Goal: Navigation & Orientation: Find specific page/section

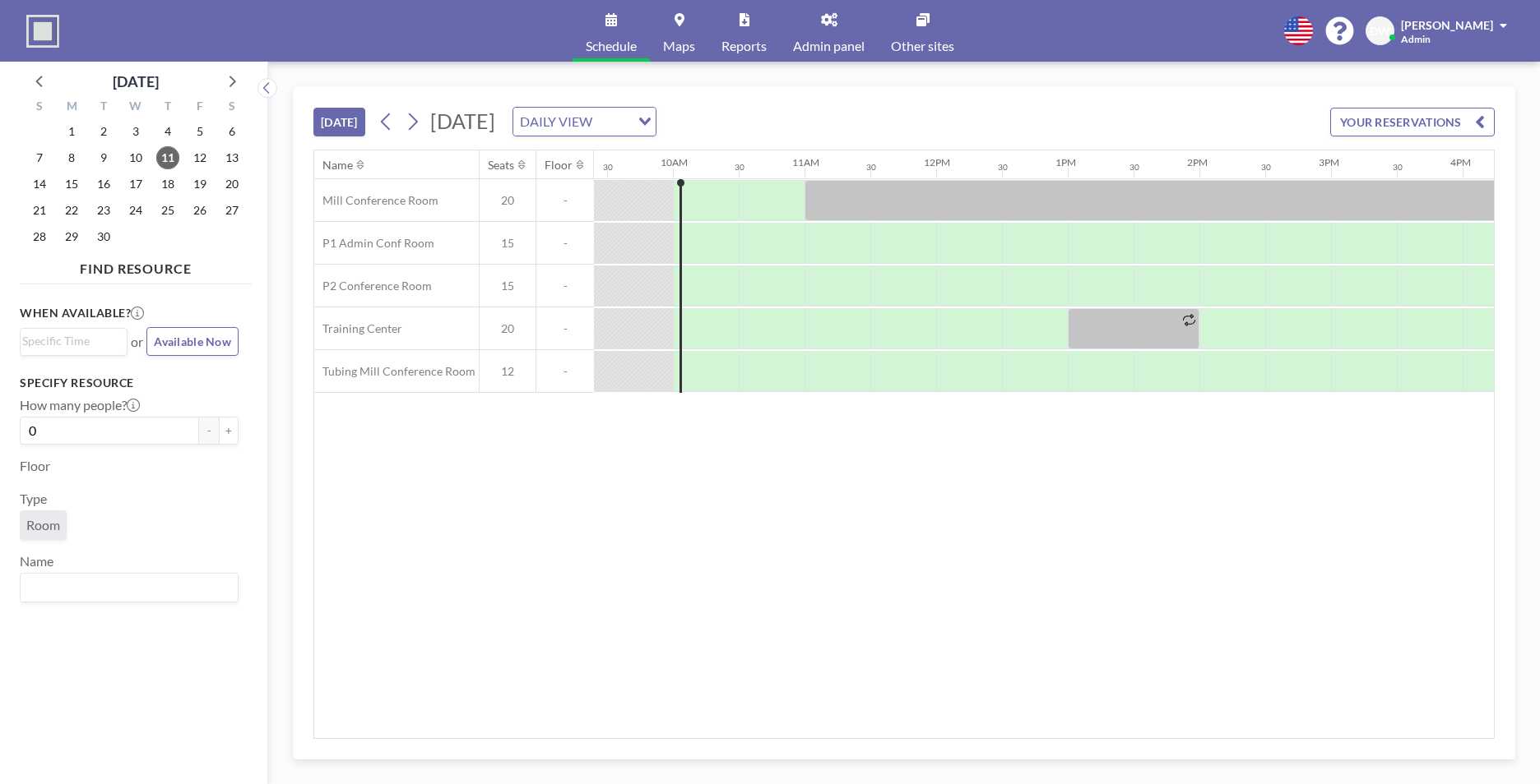
scroll to position [0, 1250]
click at [834, 37] on link "Admin panel" at bounding box center [828, 31] width 98 height 61
click at [844, 32] on link "Admin panel" at bounding box center [828, 31] width 98 height 61
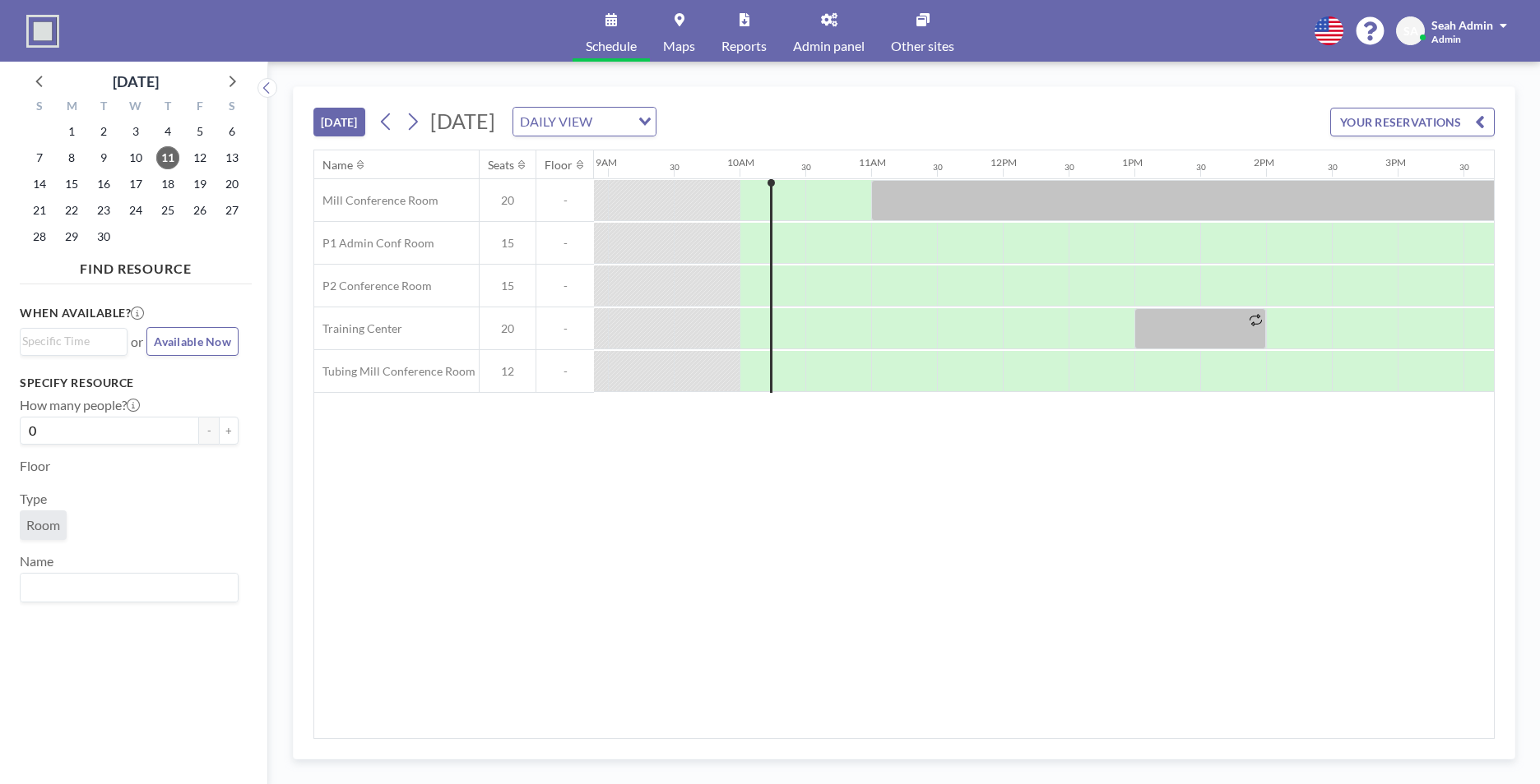
scroll to position [0, 1250]
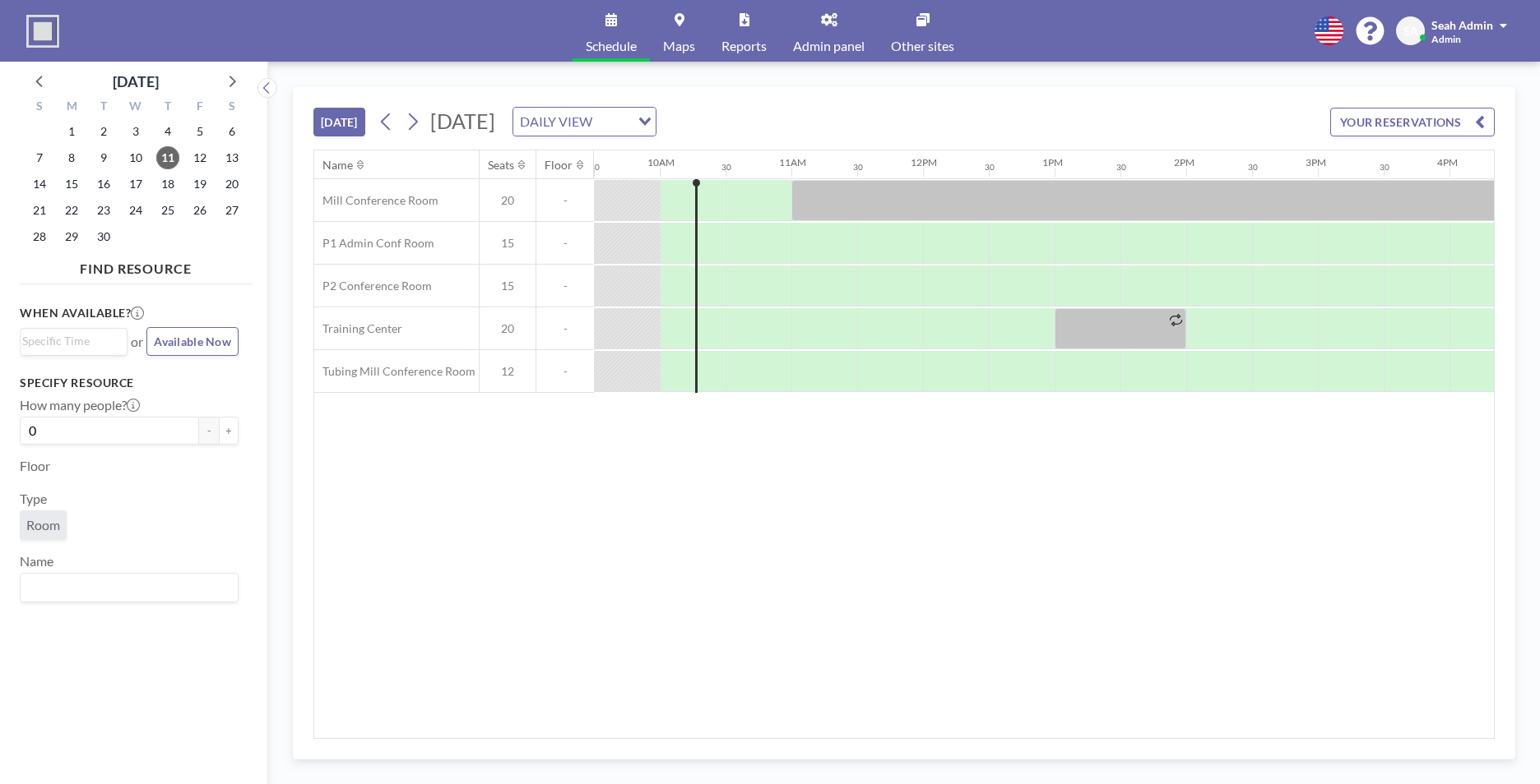
click at [651, 118] on icon "Search for option" at bounding box center [645, 121] width 11 height 8
click at [826, 174] on li "WEEKLY VIEW" at bounding box center [797, 174] width 141 height 24
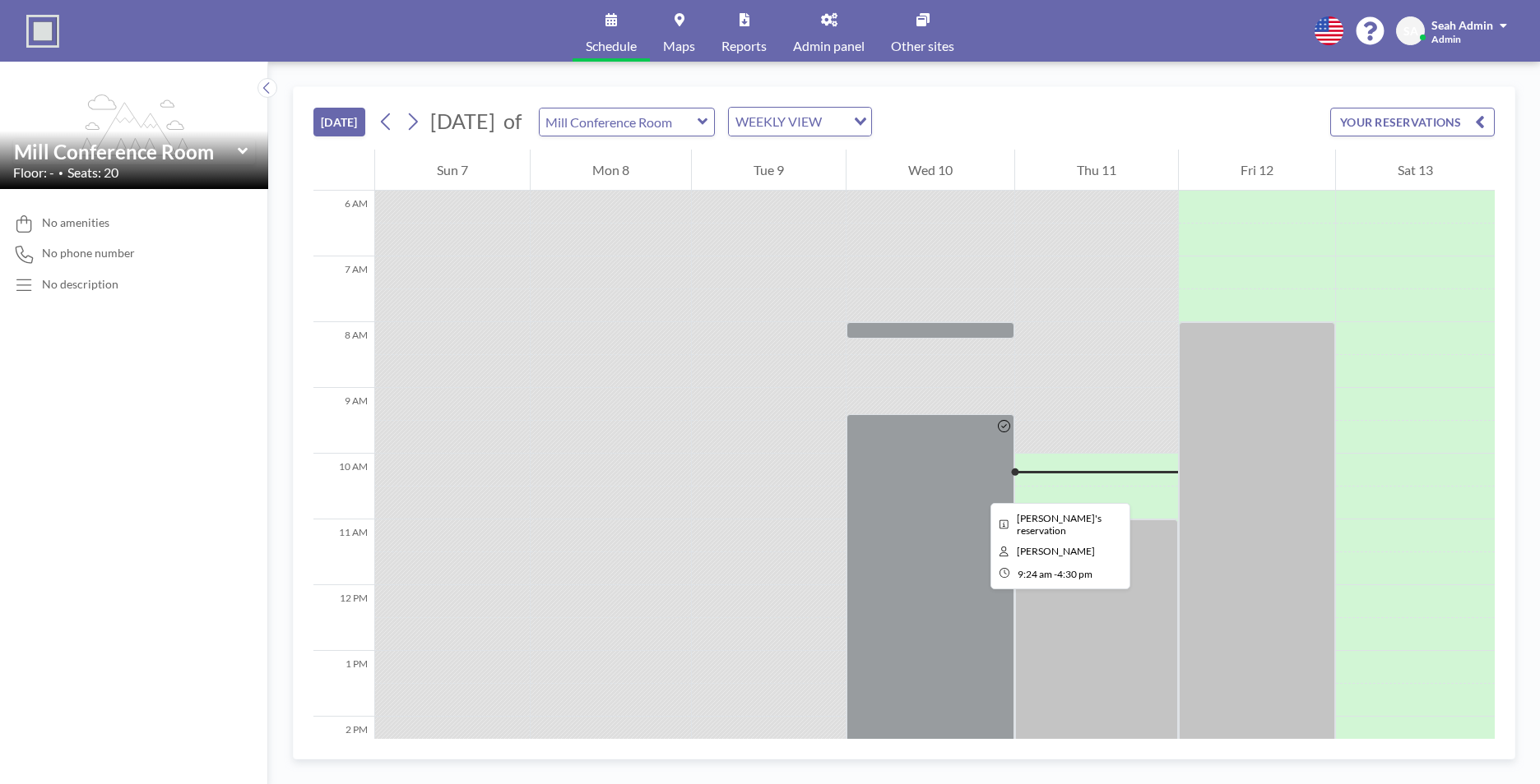
scroll to position [378, 0]
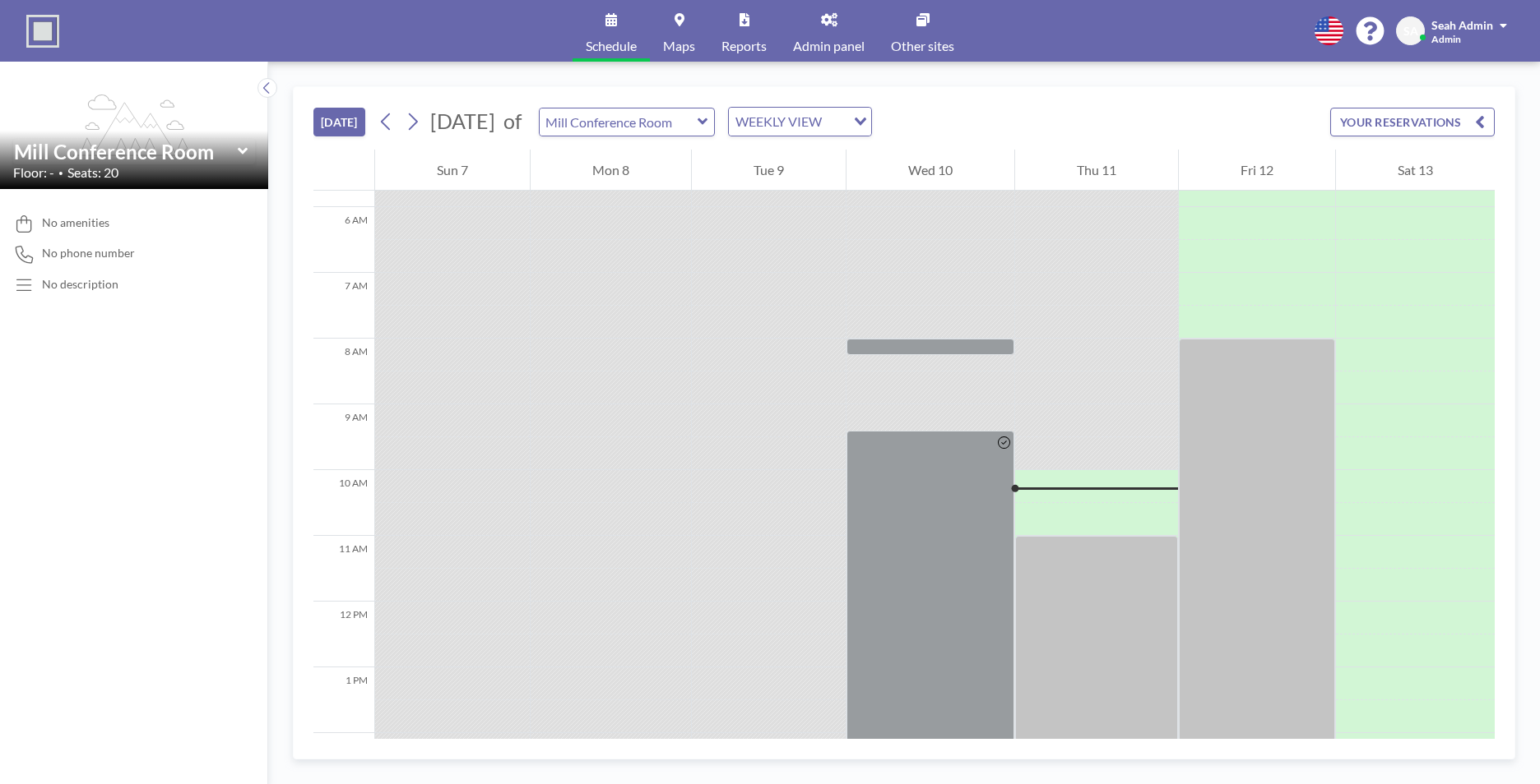
click at [708, 122] on icon at bounding box center [703, 121] width 11 height 17
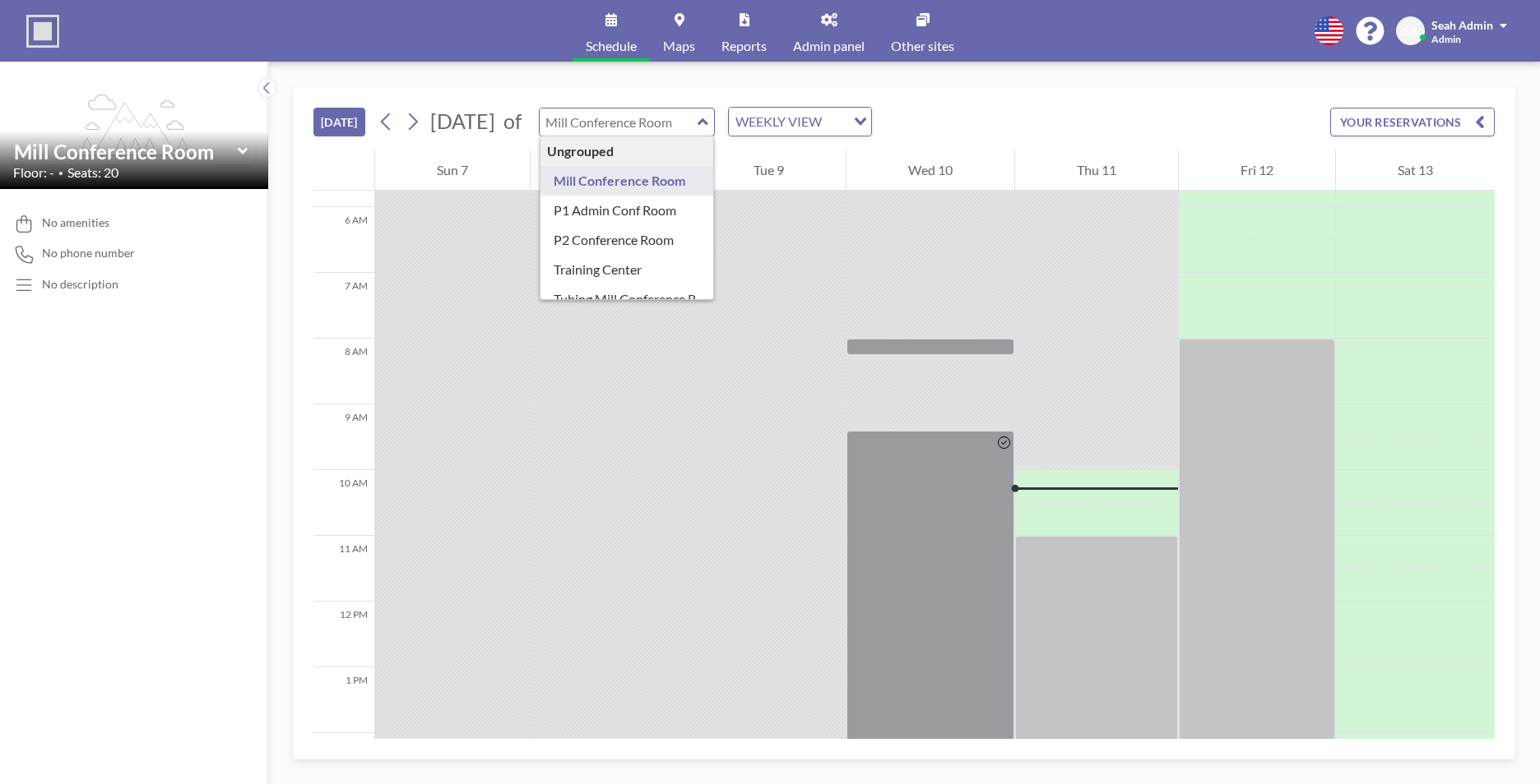
click at [708, 122] on icon at bounding box center [703, 121] width 11 height 17
type input "Mill Conference Room"
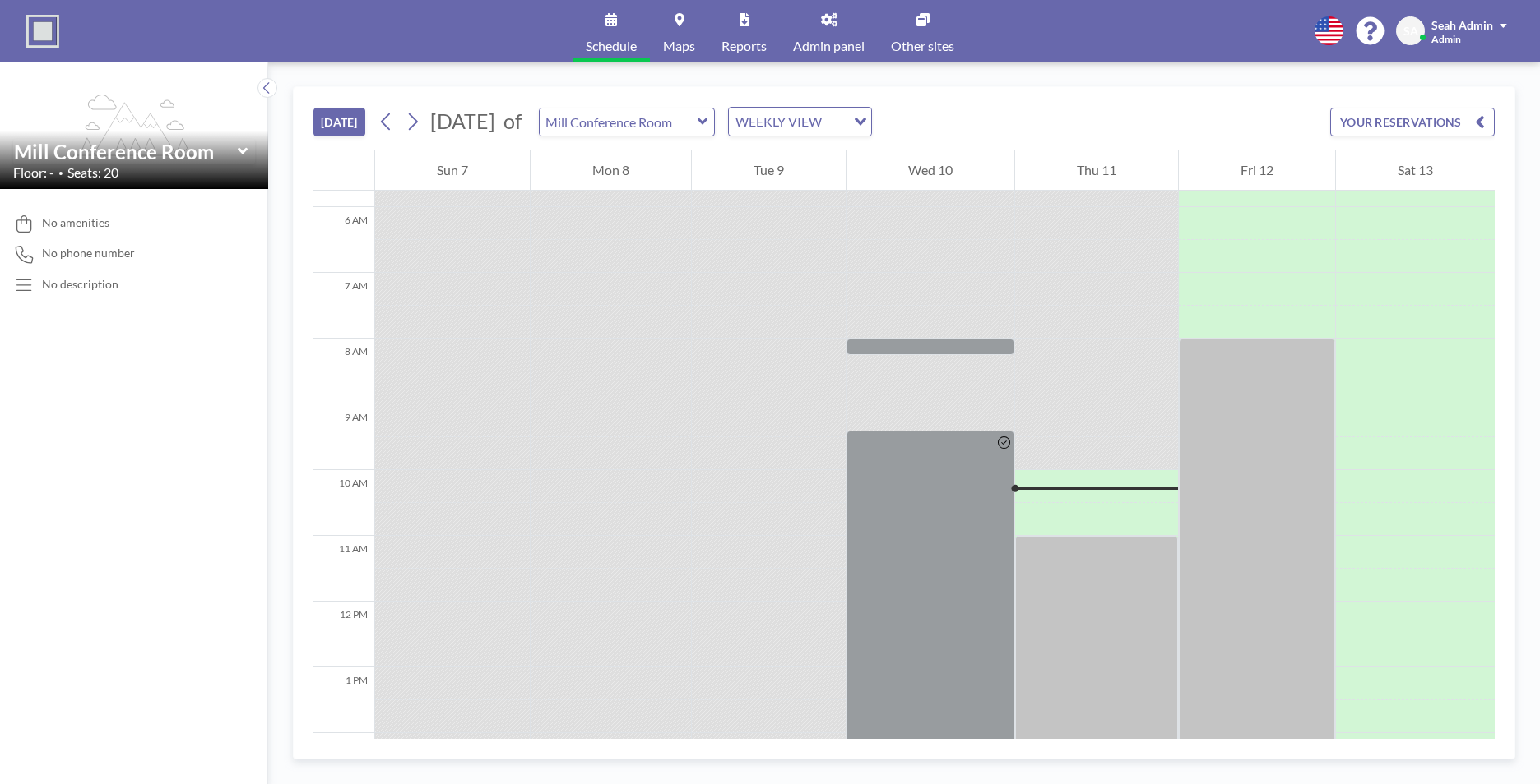
click at [871, 111] on div "Loading..." at bounding box center [858, 120] width 25 height 25
click at [916, 154] on li "DAILY VIEW" at bounding box center [885, 150] width 141 height 24
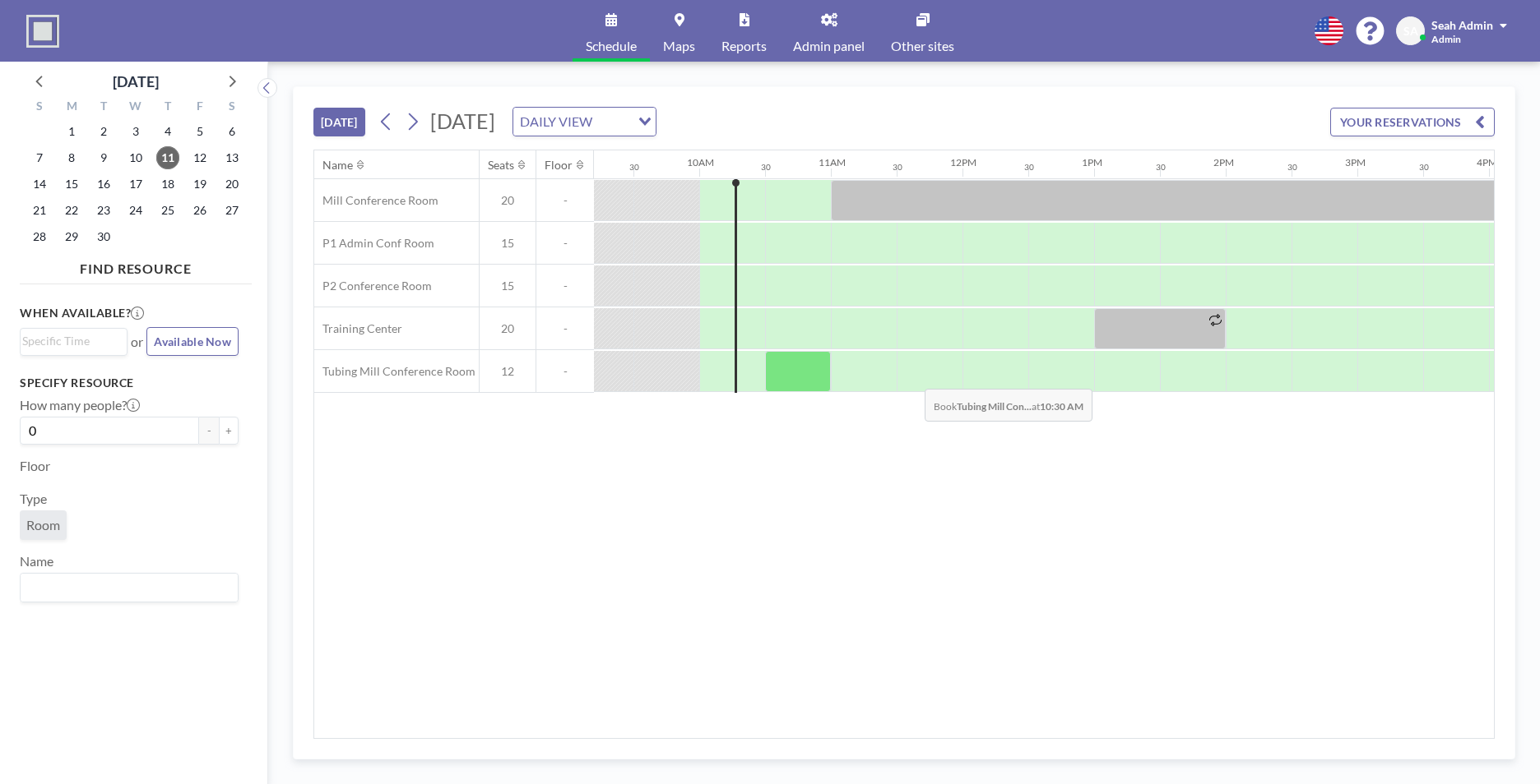
scroll to position [0, 1250]
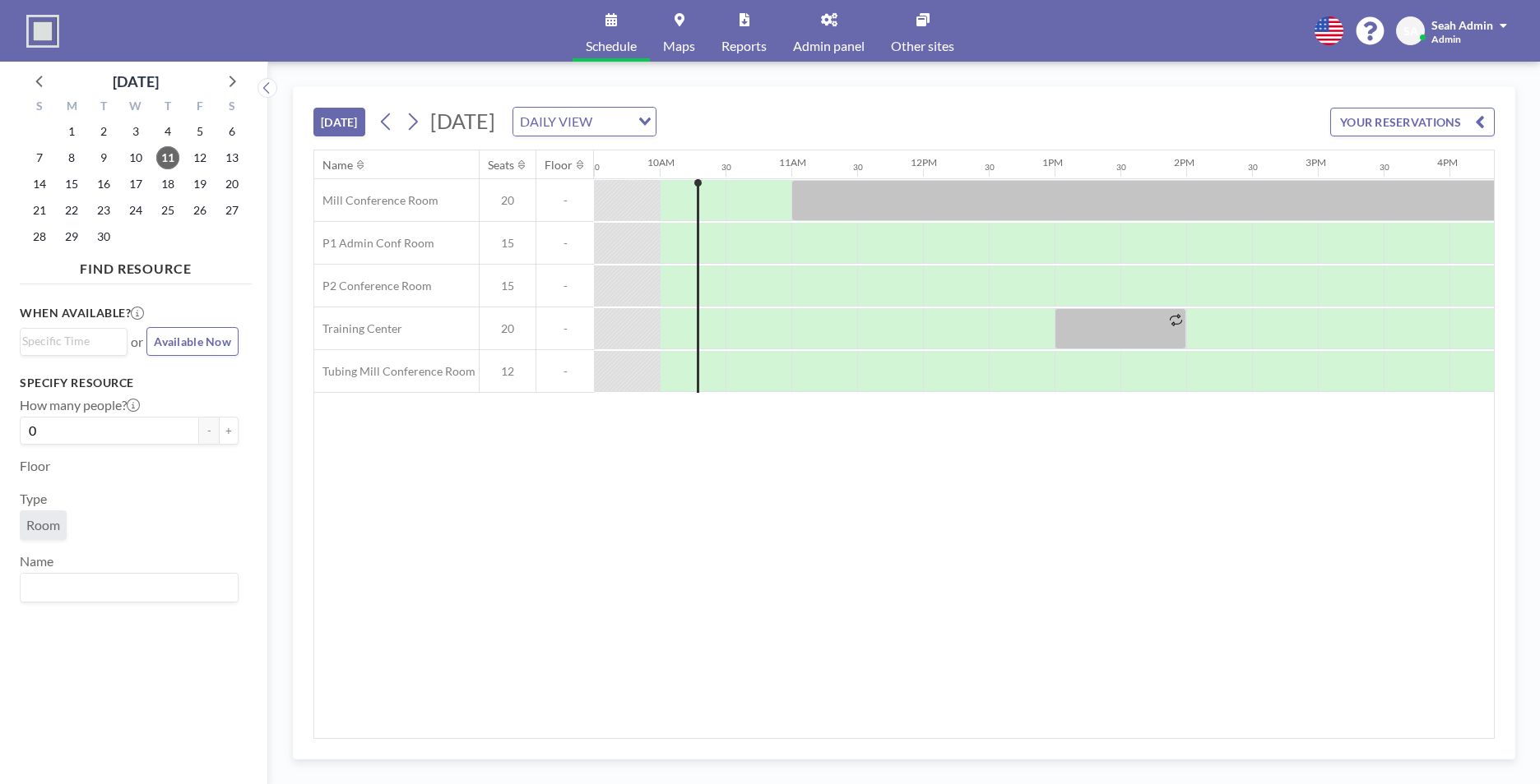
click at [823, 32] on link "Admin panel" at bounding box center [828, 31] width 98 height 61
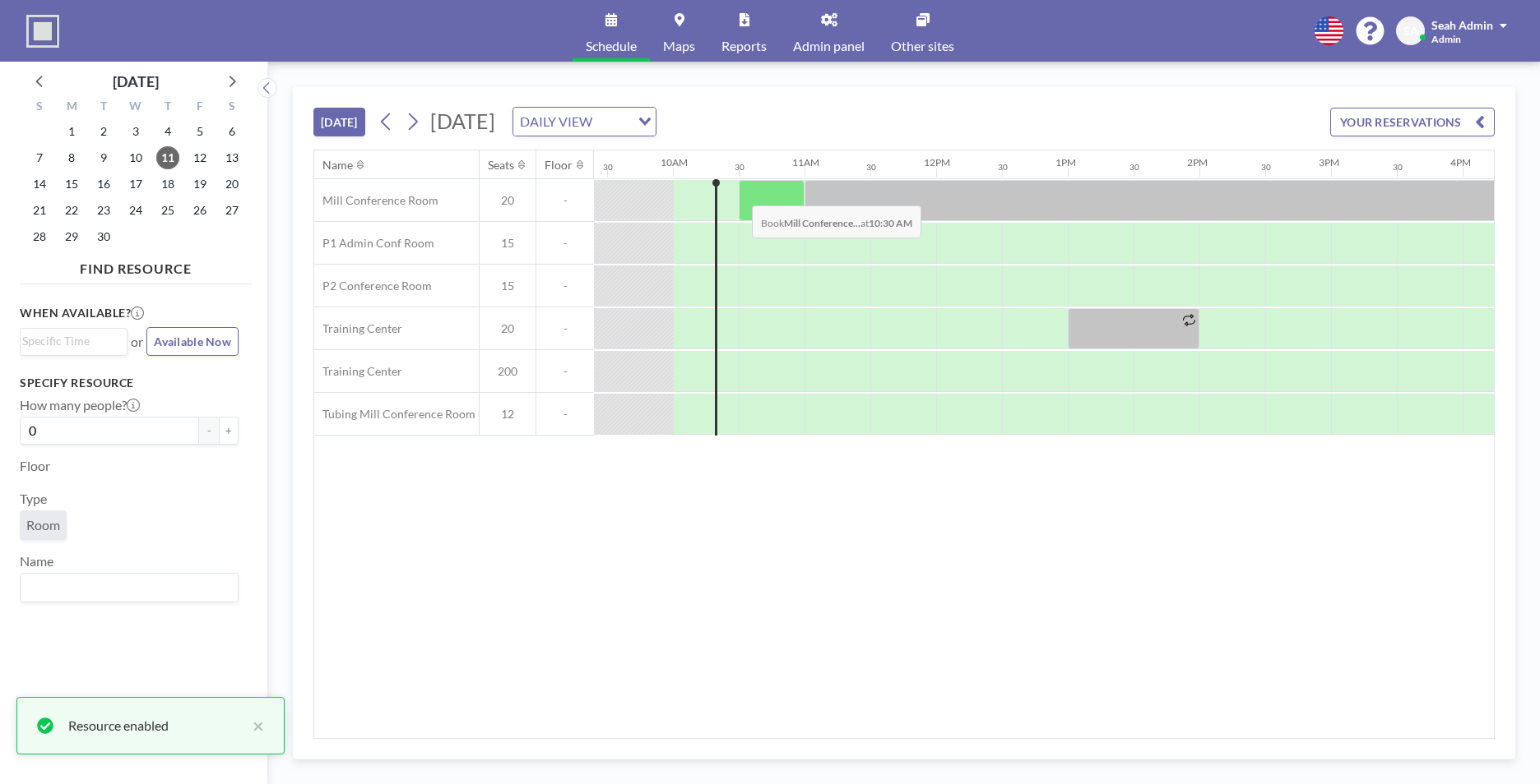
scroll to position [0, 1250]
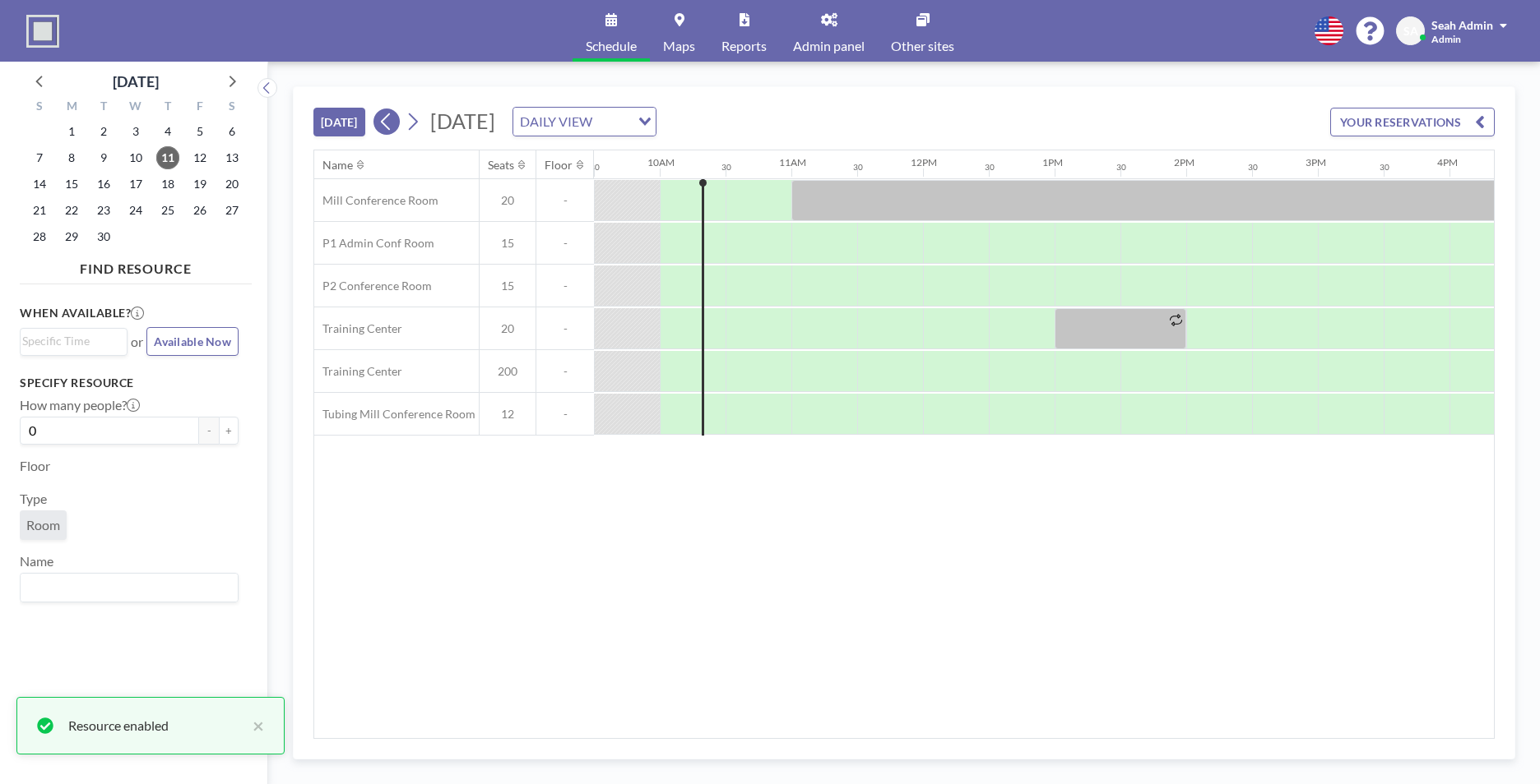
click at [394, 126] on icon at bounding box center [387, 122] width 16 height 25
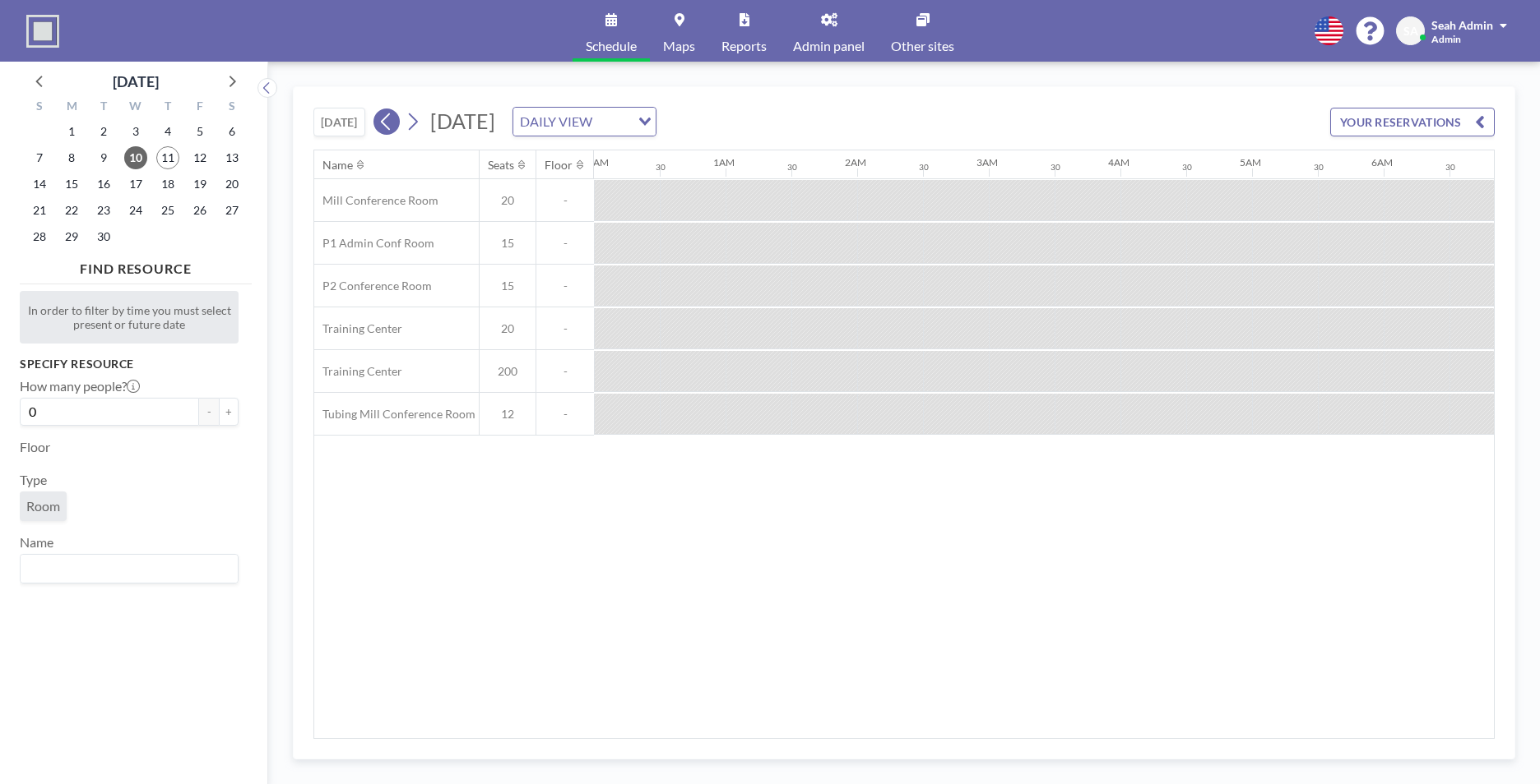
scroll to position [0, 831]
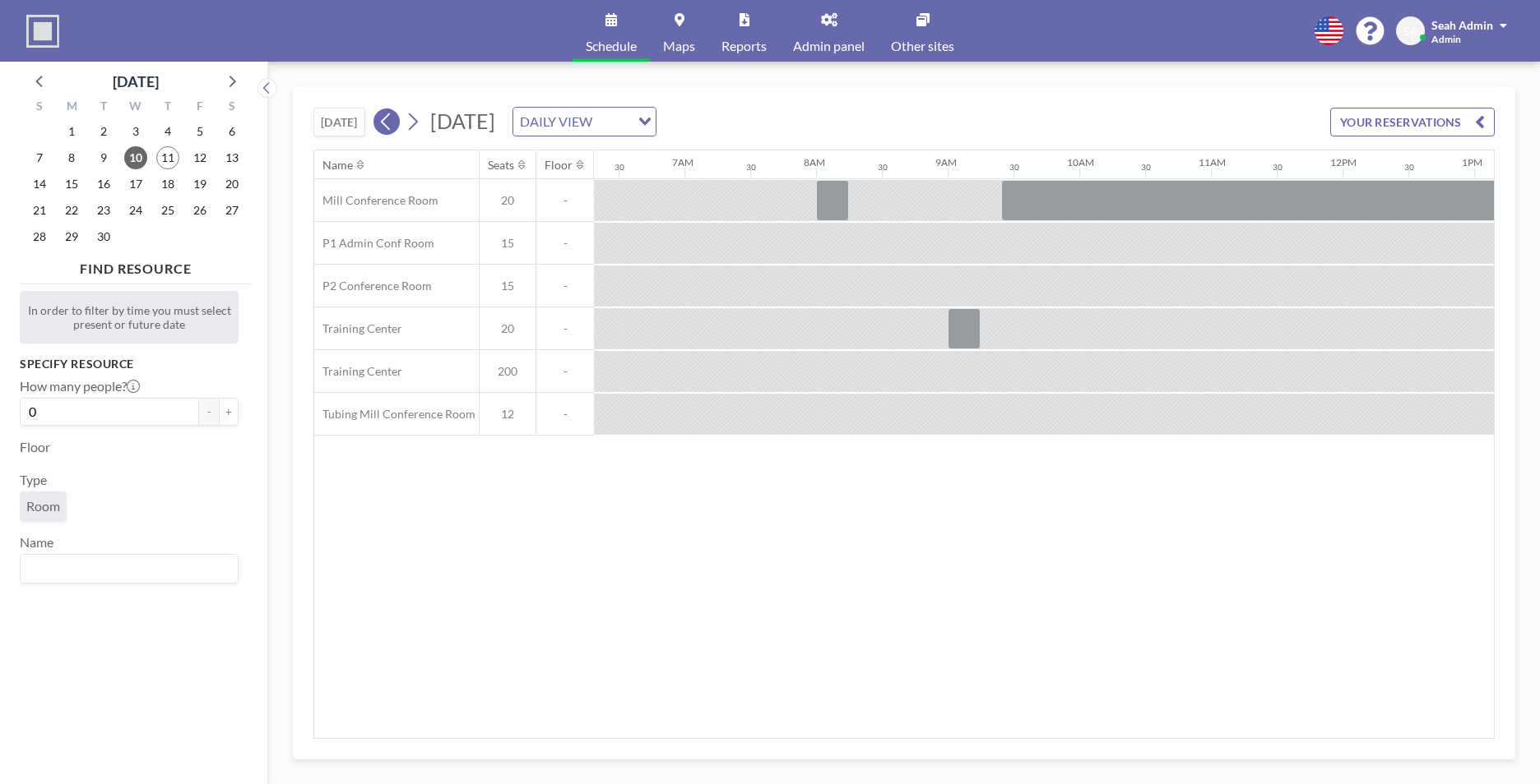
click at [394, 126] on icon at bounding box center [387, 122] width 16 height 25
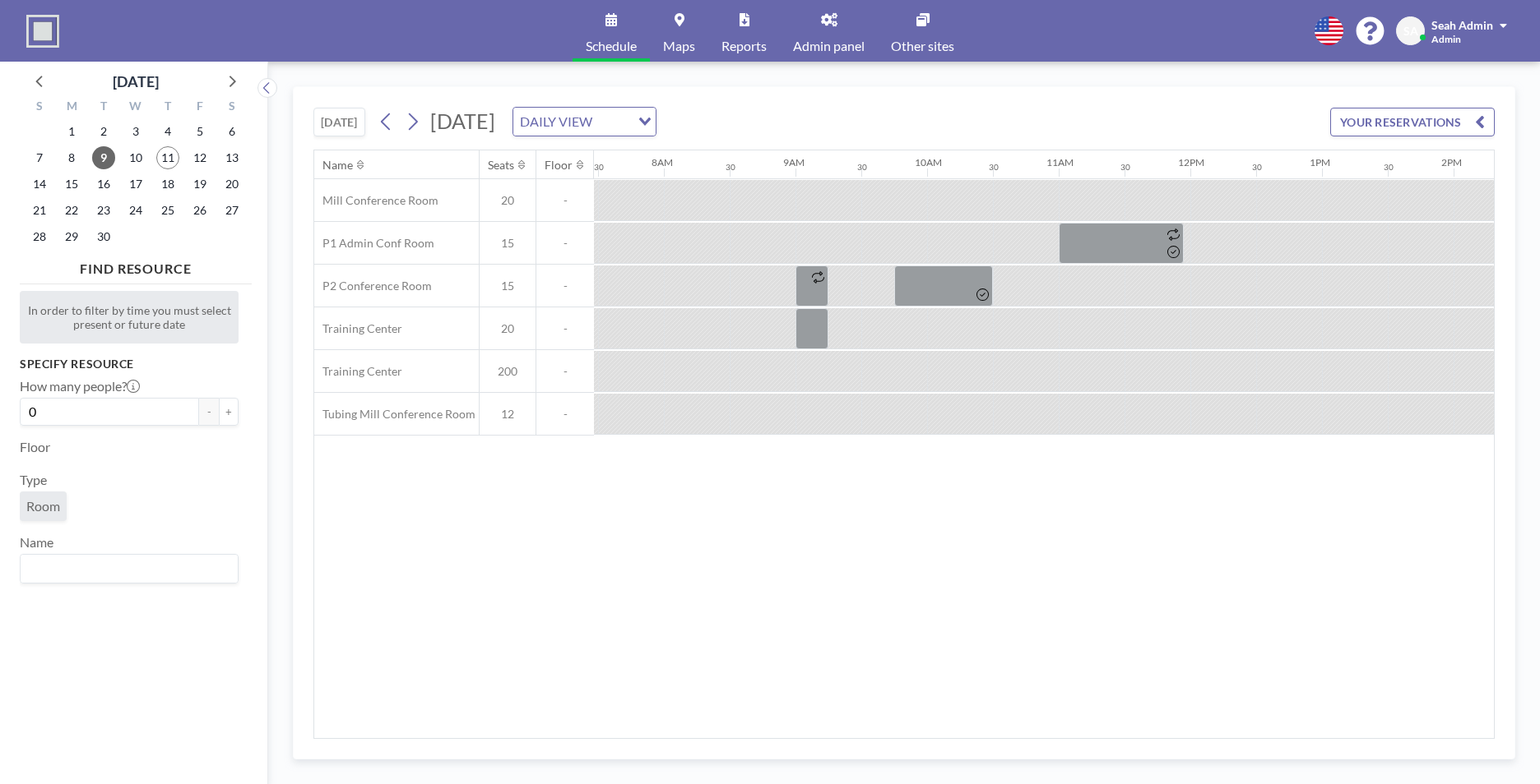
scroll to position [0, 987]
click at [41, 80] on icon at bounding box center [40, 81] width 21 height 21
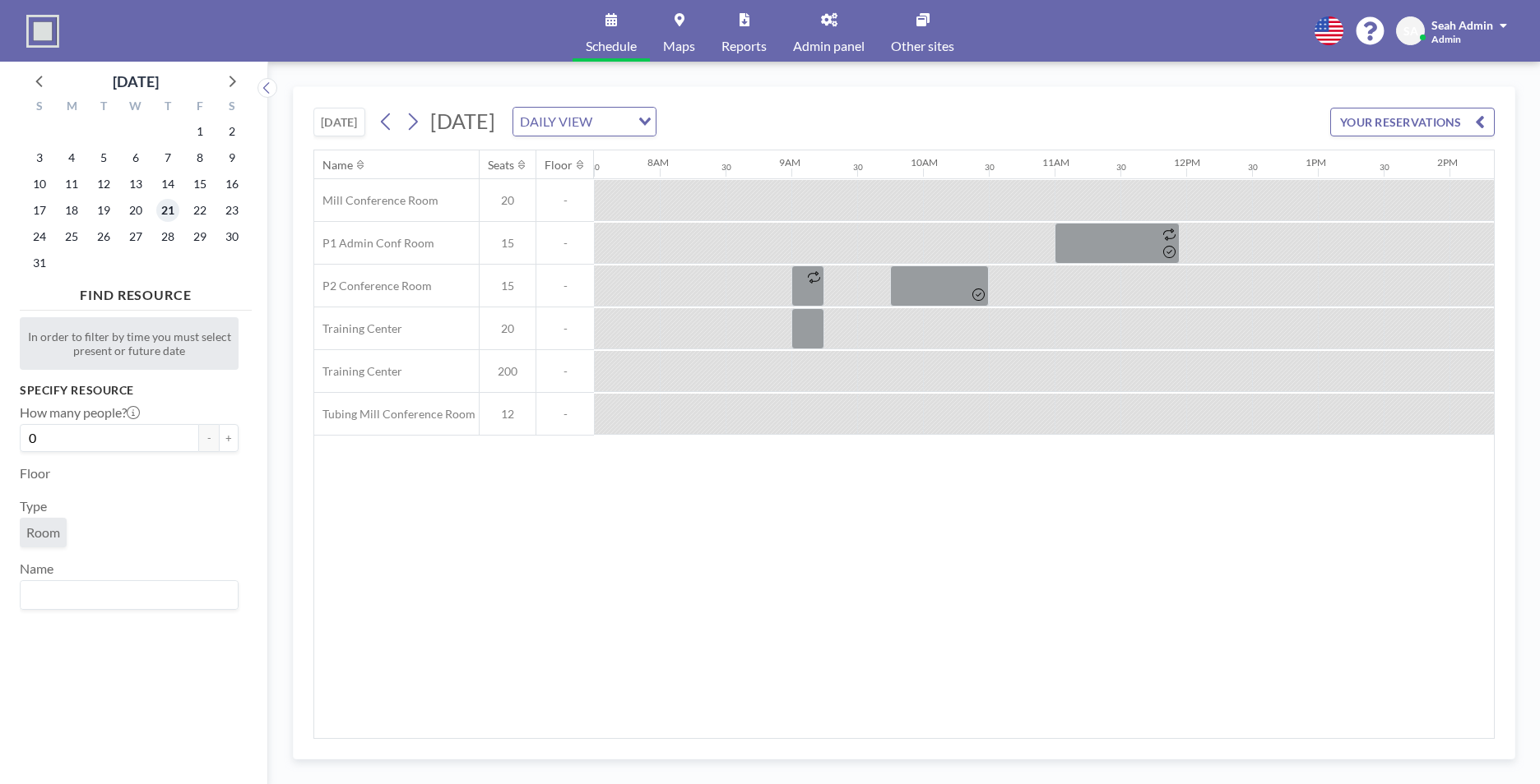
click at [169, 208] on span "21" at bounding box center [168, 211] width 23 height 23
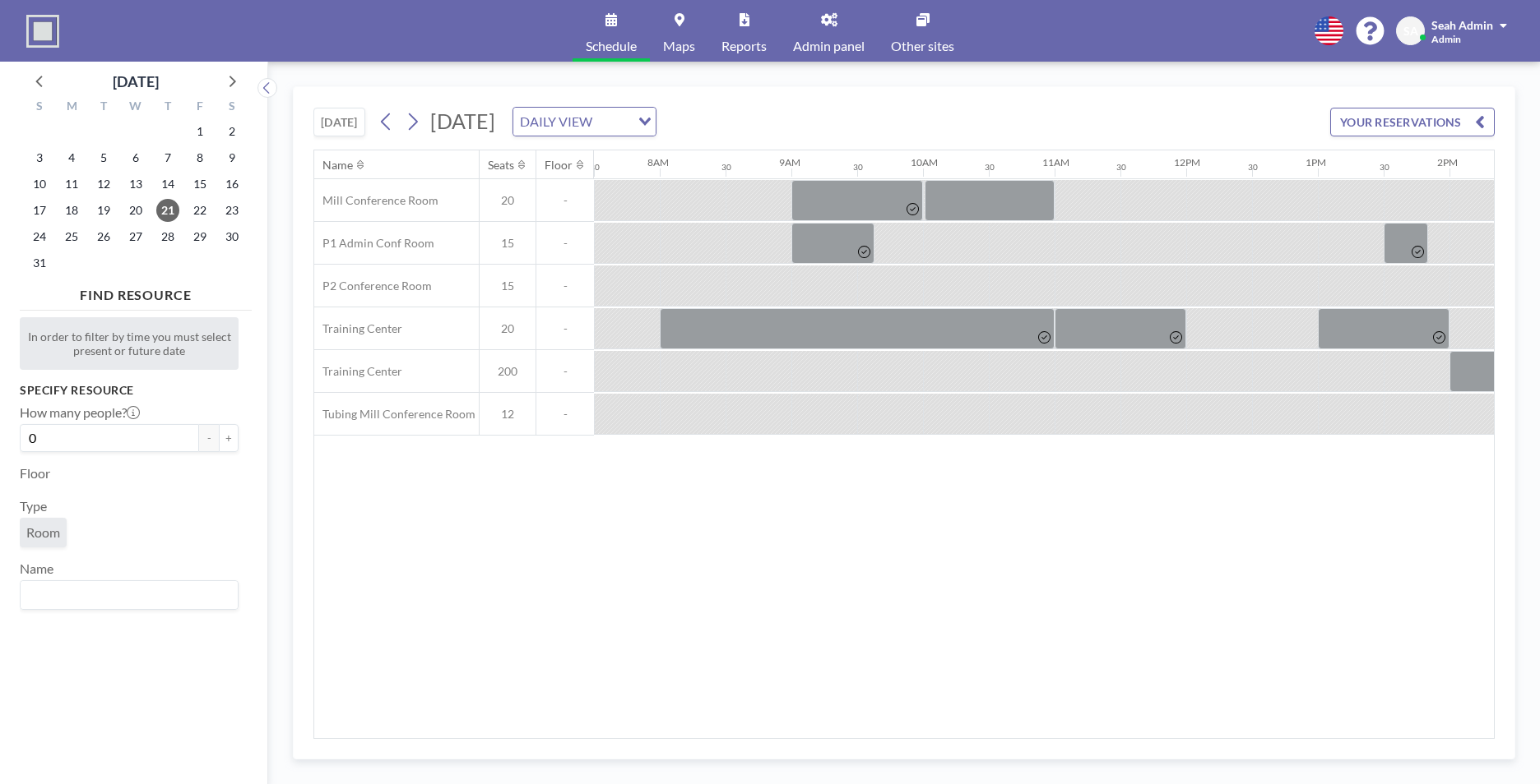
click at [809, 735] on div "Name Seats Floor 12AM 30 1AM 30 2AM 30 3AM 30 4AM 30 5AM 30 6AM 30 7AM 30 8AM 3…" at bounding box center [904, 443] width 1182 height 589
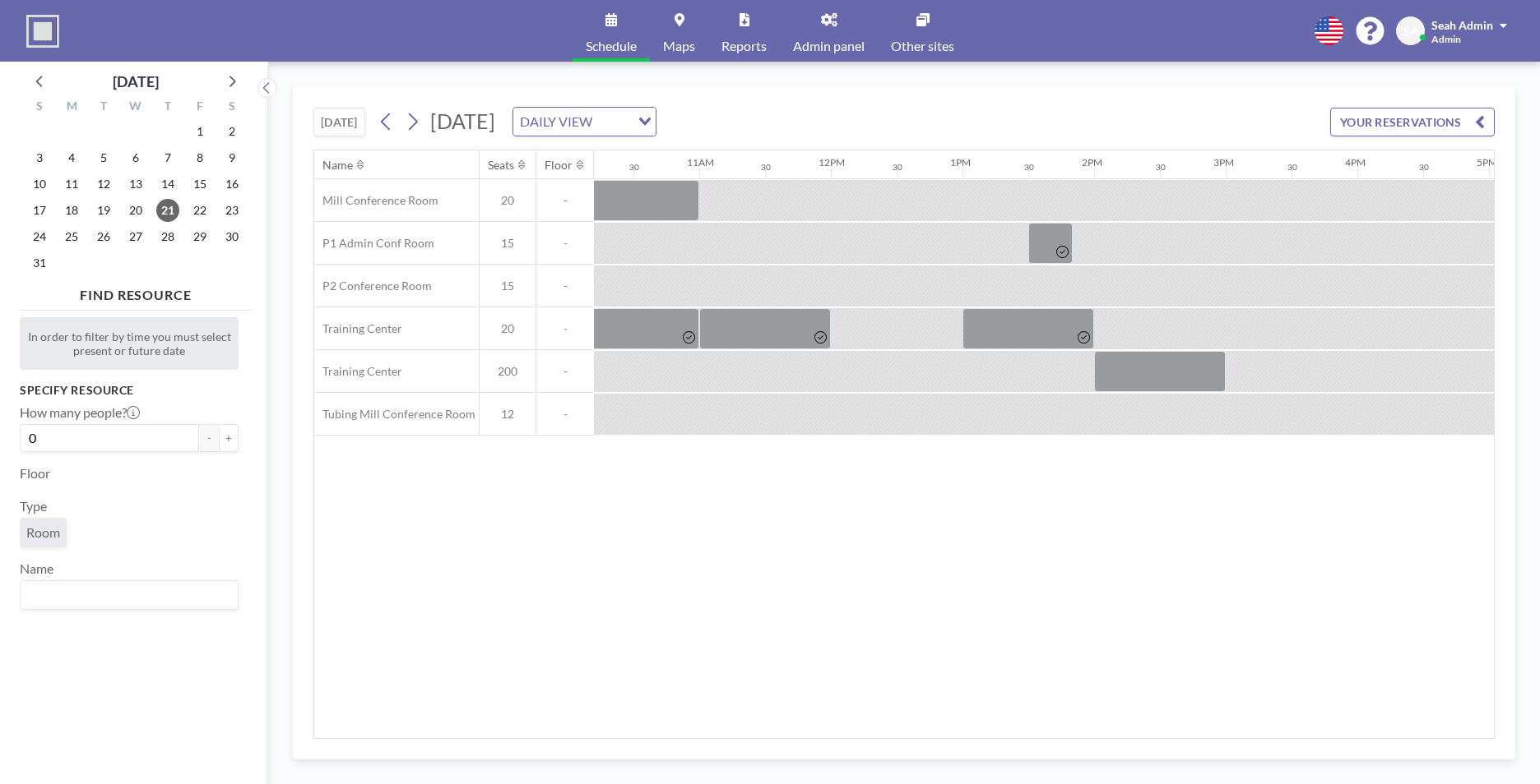
scroll to position [0, 1463]
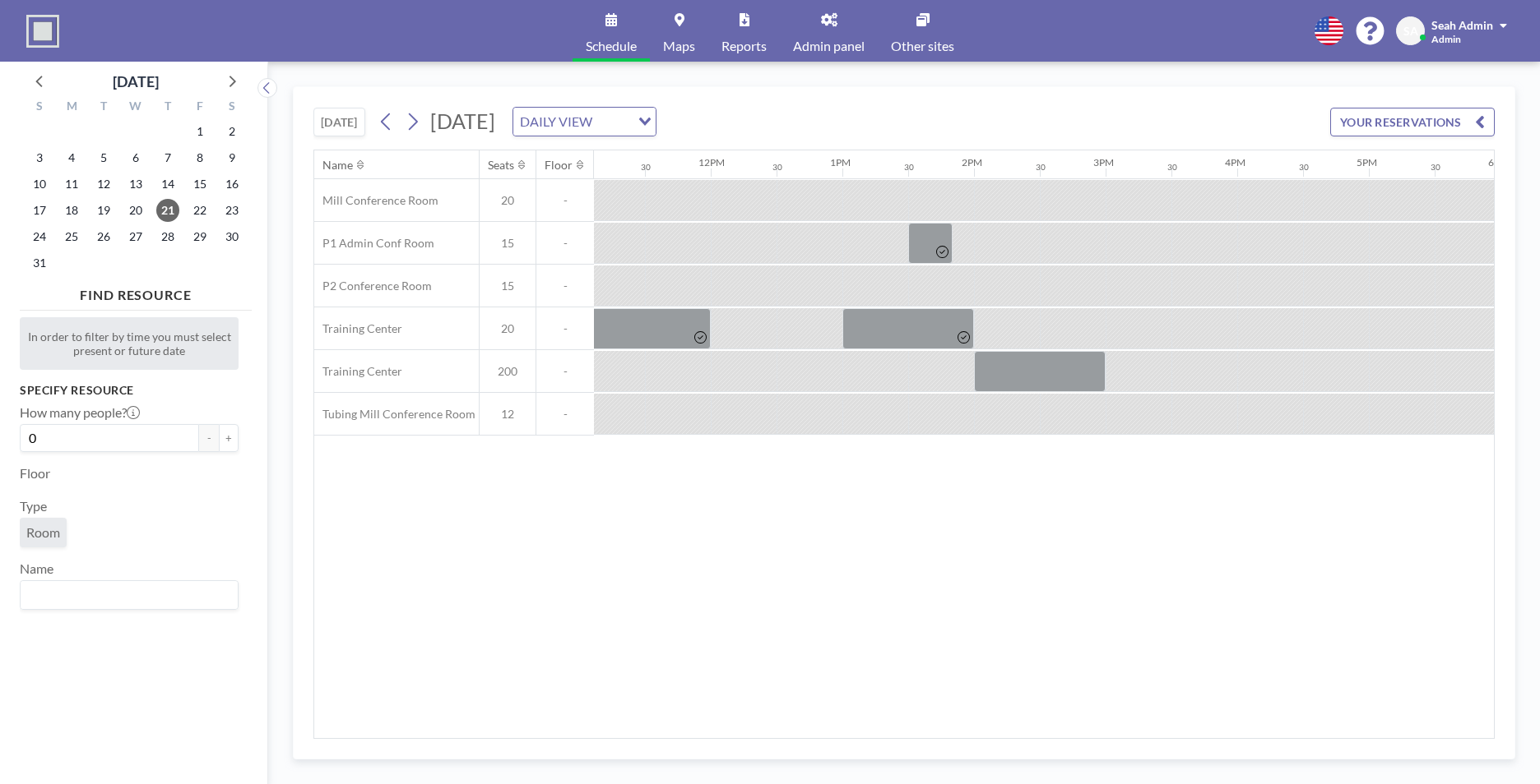
click at [821, 45] on span "Admin panel" at bounding box center [828, 46] width 71 height 13
